Goal: Task Accomplishment & Management: Complete application form

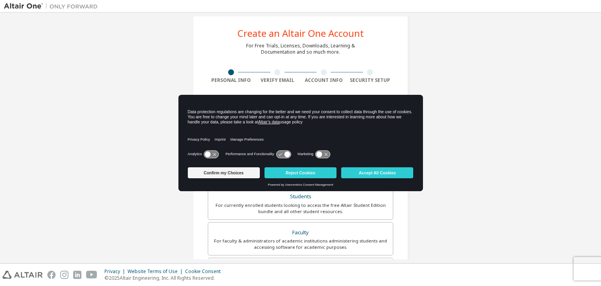
scroll to position [13, 0]
click at [318, 170] on button "Reject Cookies" at bounding box center [300, 172] width 72 height 11
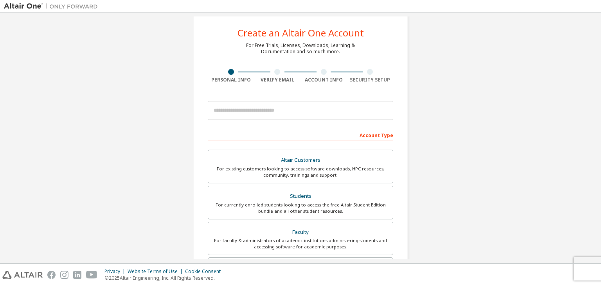
scroll to position [80, 0]
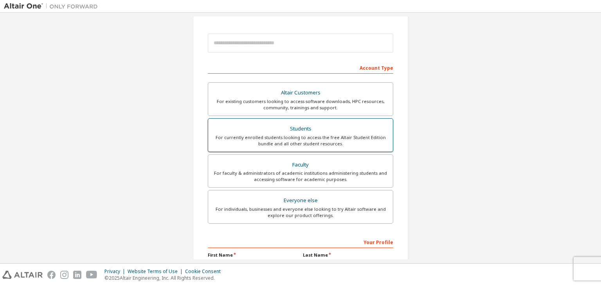
click at [323, 140] on div "For currently enrolled students looking to access the free Altair Student Editi…" at bounding box center [300, 140] width 175 height 13
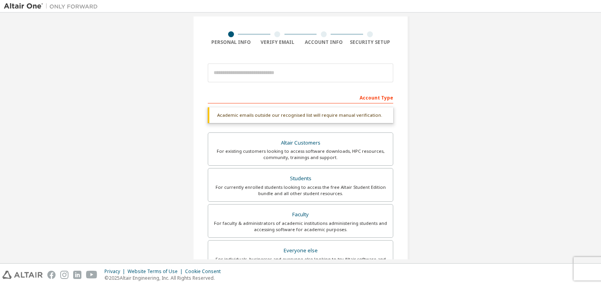
scroll to position [50, 0]
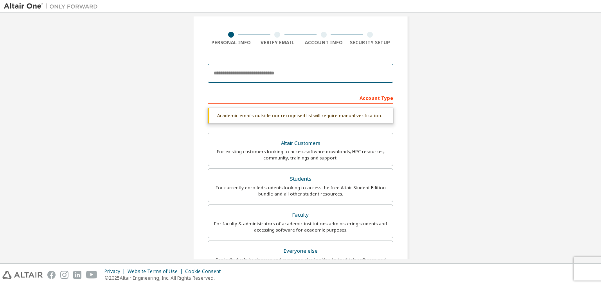
click at [327, 76] on input "email" at bounding box center [300, 73] width 185 height 19
type input "**********"
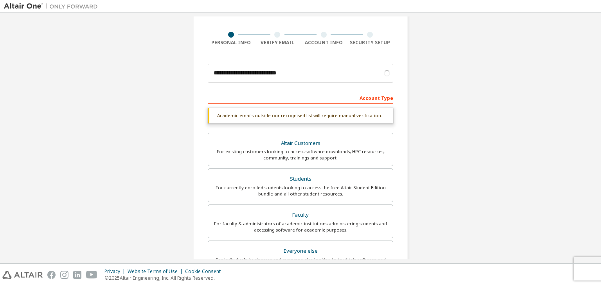
click at [552, 96] on div "**********" at bounding box center [300, 184] width 593 height 435
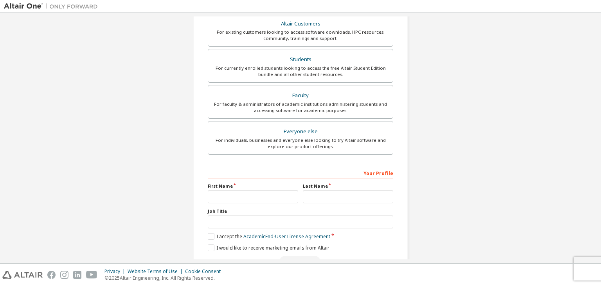
scroll to position [190, 0]
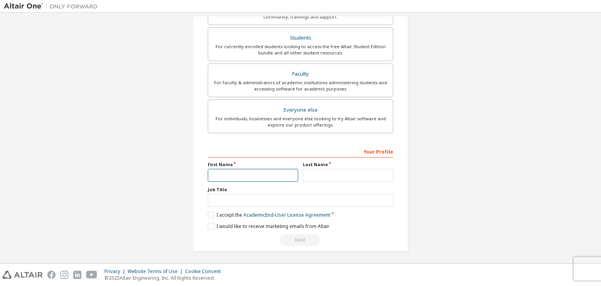
click at [276, 177] on input "text" at bounding box center [253, 175] width 90 height 13
type input "*******"
type input "*"
type input "*******"
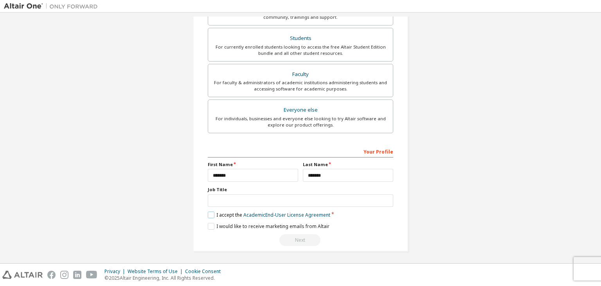
click at [210, 213] on label "I accept the Academic End-User License Agreement" at bounding box center [269, 214] width 122 height 7
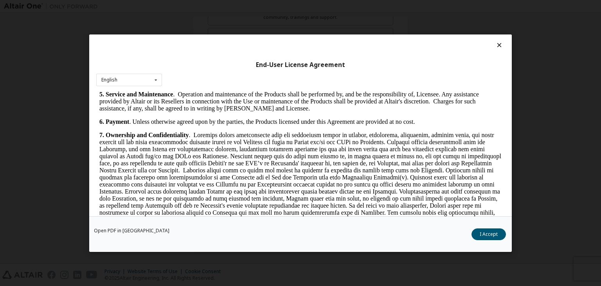
scroll to position [724, 0]
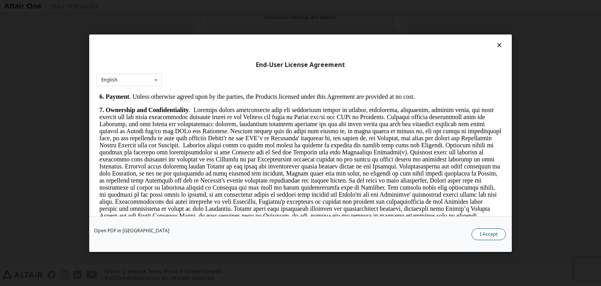
click at [488, 233] on button "I Accept" at bounding box center [488, 234] width 34 height 12
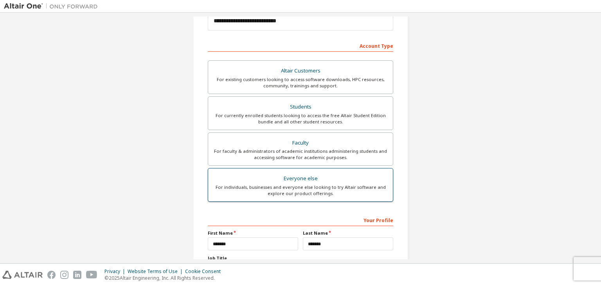
scroll to position [170, 0]
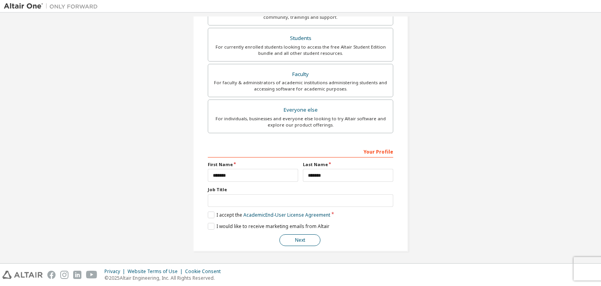
click at [307, 240] on button "Next" at bounding box center [299, 240] width 41 height 12
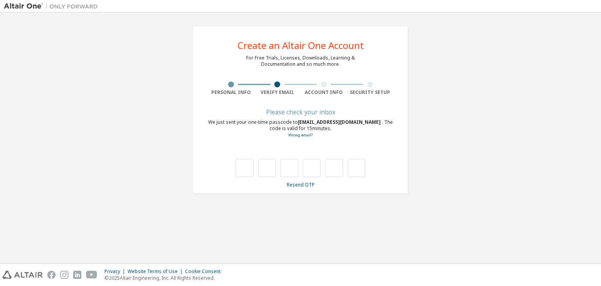
scroll to position [0, 0]
type input "*"
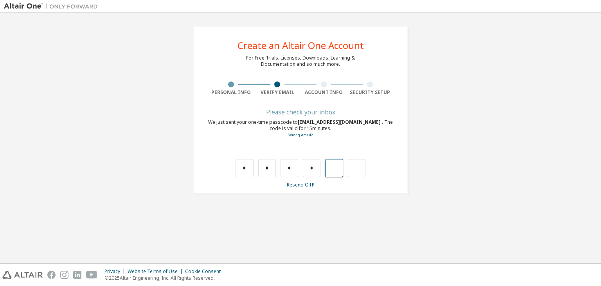
type input "*"
